Goal: Complete application form

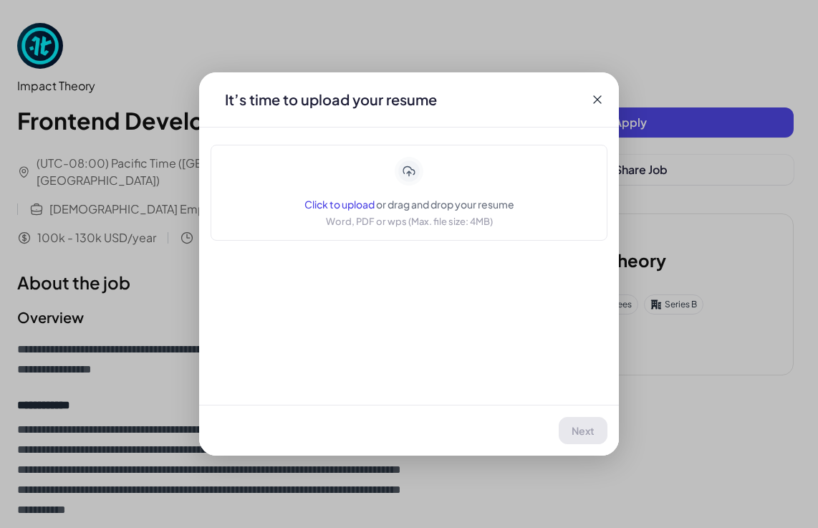
click at [387, 182] on div "Click to upload or drag and drop your resume Word, PDF or wps (Max. file size: …" at bounding box center [409, 193] width 210 height 72
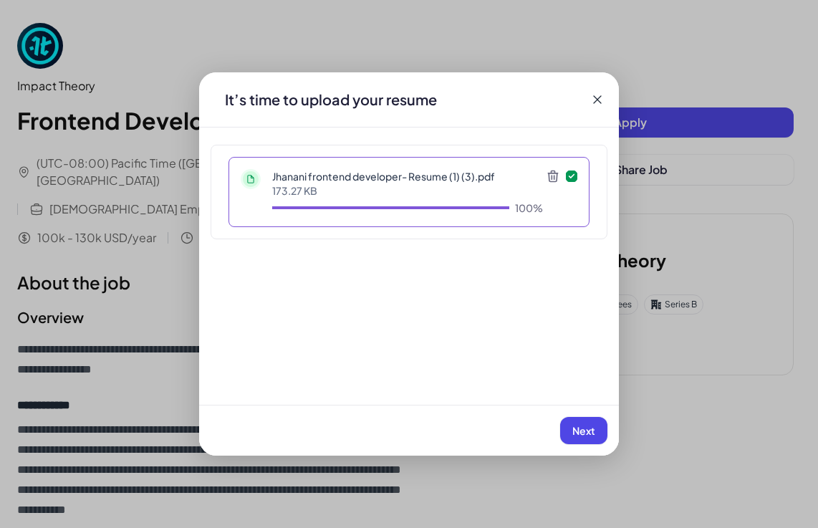
click at [577, 431] on span "Next" at bounding box center [583, 430] width 23 height 13
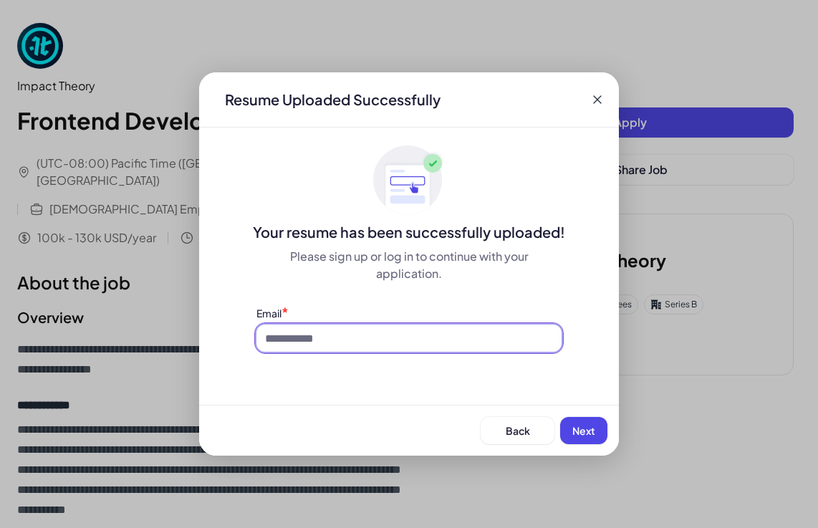
click at [312, 334] on input at bounding box center [408, 338] width 305 height 27
type input "**********"
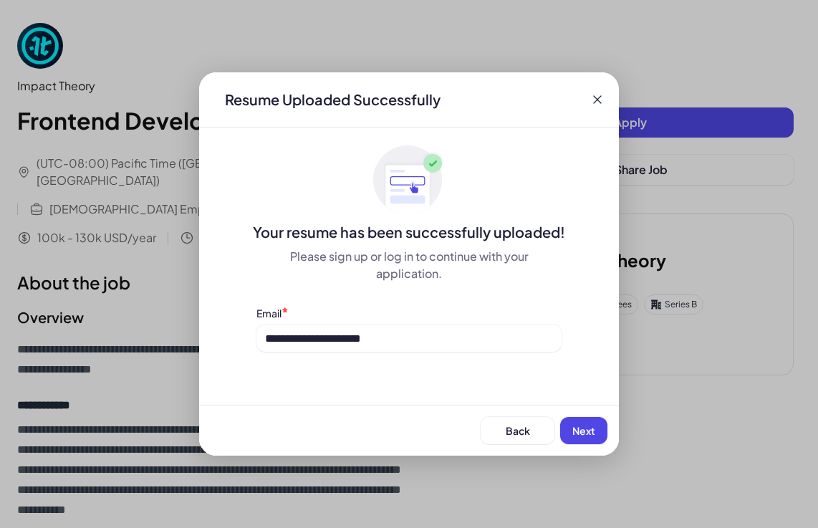
click at [569, 436] on button "Next" at bounding box center [583, 430] width 47 height 27
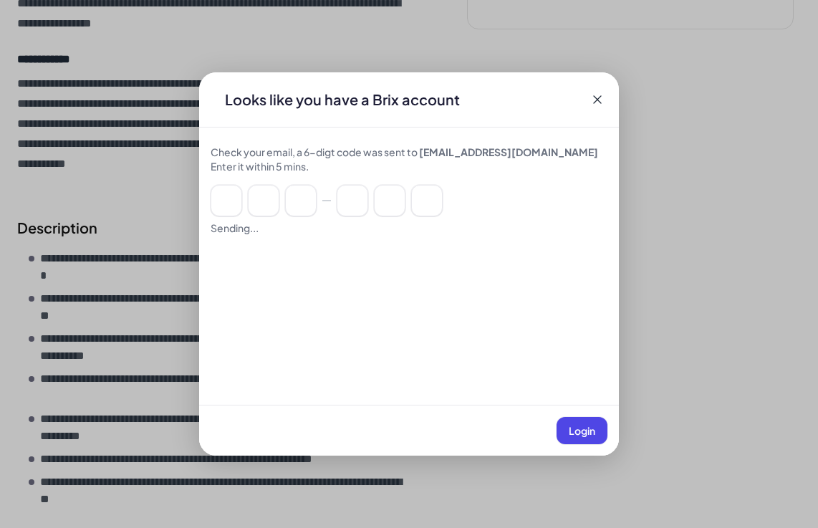
scroll to position [358, 0]
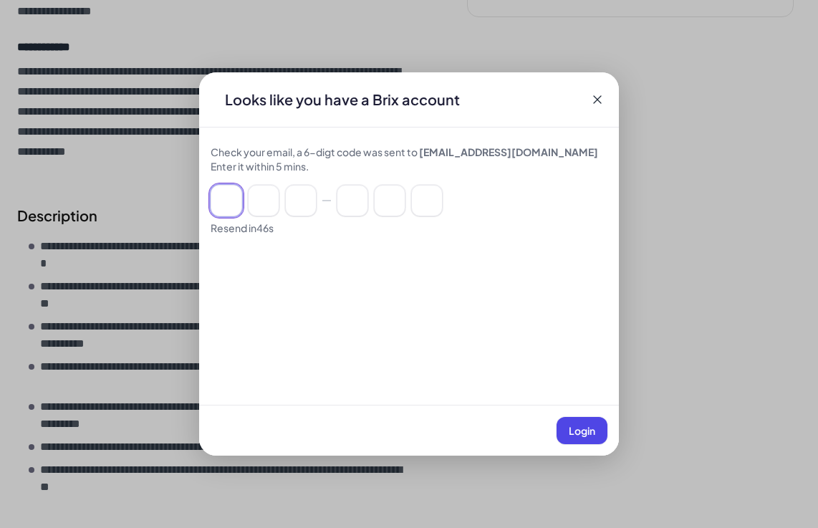
click at [236, 200] on input at bounding box center [227, 201] width 32 height 32
paste input "******"
type input "*"
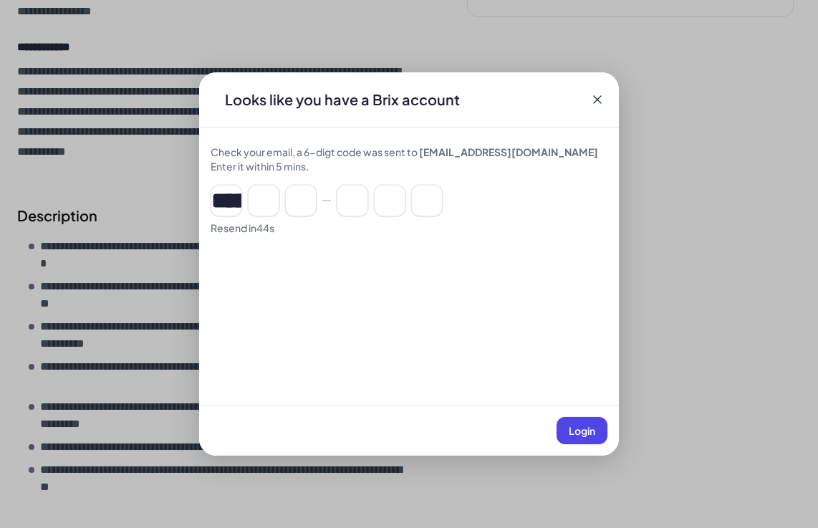
type input "*"
click at [575, 438] on button "Login" at bounding box center [582, 430] width 51 height 27
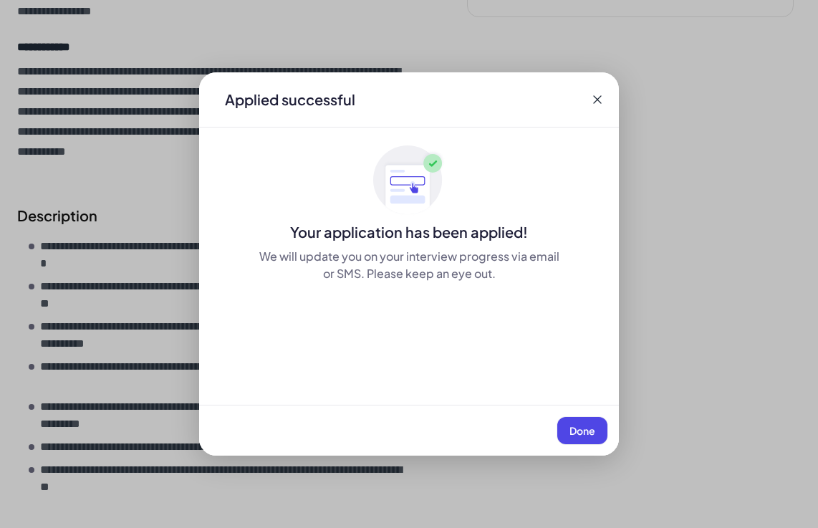
click at [569, 433] on button "Done" at bounding box center [582, 430] width 50 height 27
